Goal: Task Accomplishment & Management: Manage account settings

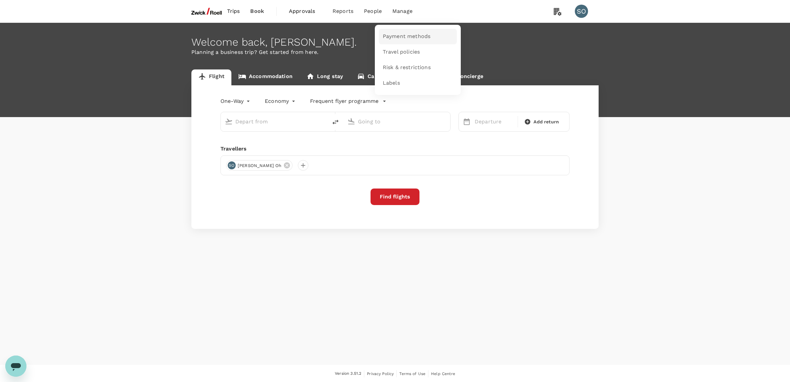
click at [396, 37] on span "Payment methods" at bounding box center [407, 37] width 48 height 8
